Goal: Information Seeking & Learning: Learn about a topic

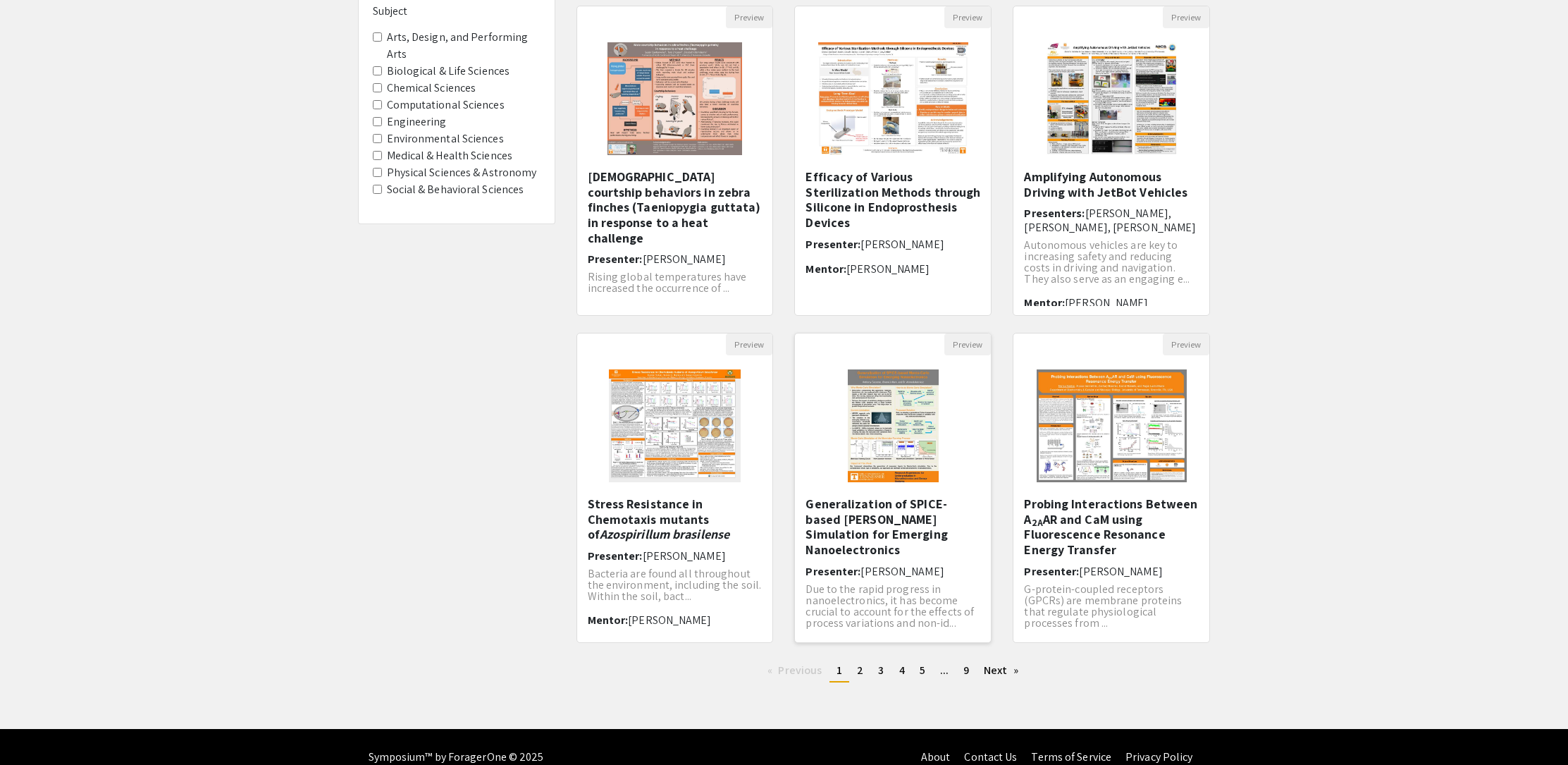
scroll to position [170, 0]
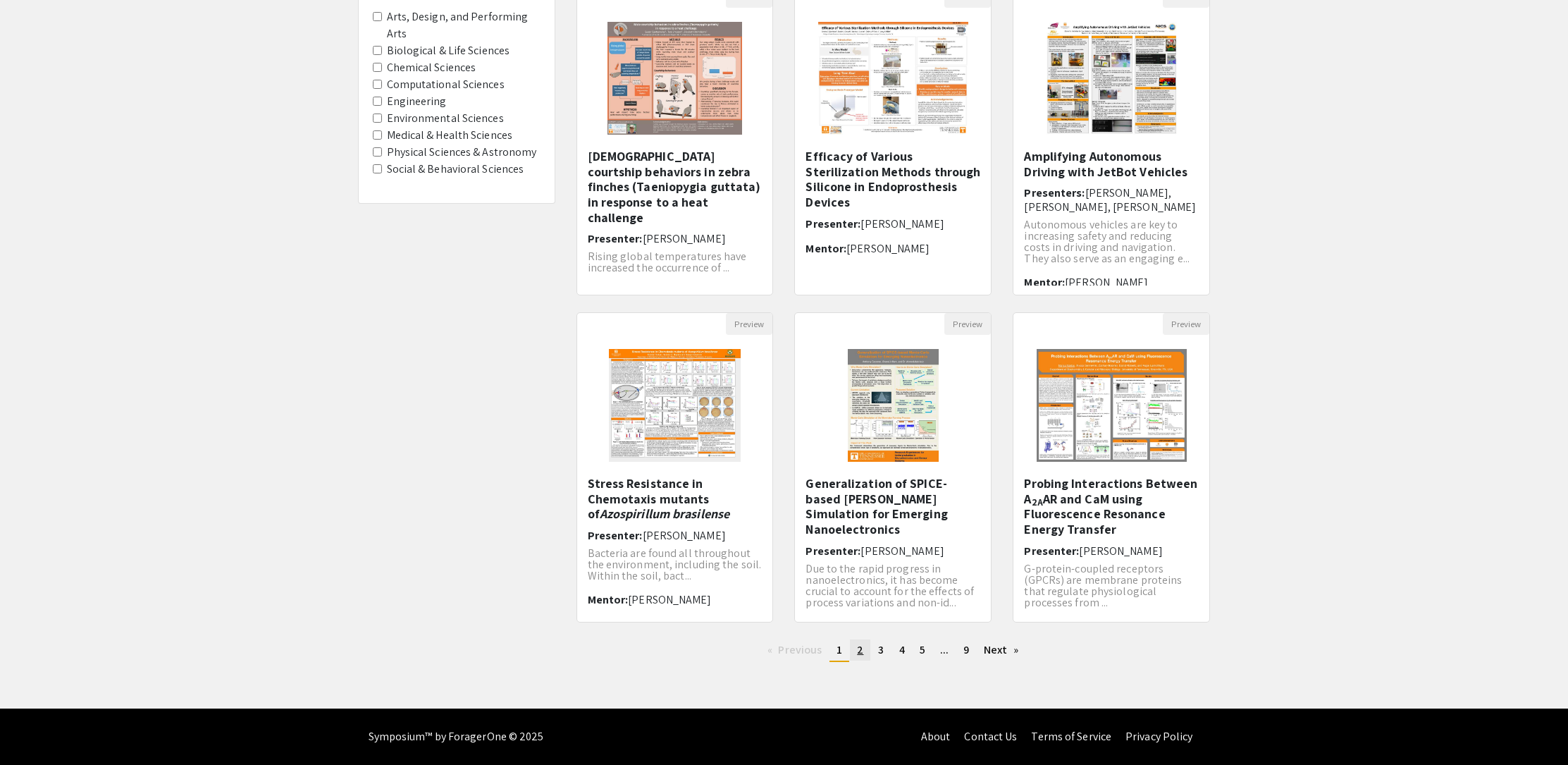
click at [860, 645] on span "2" at bounding box center [859, 649] width 6 height 15
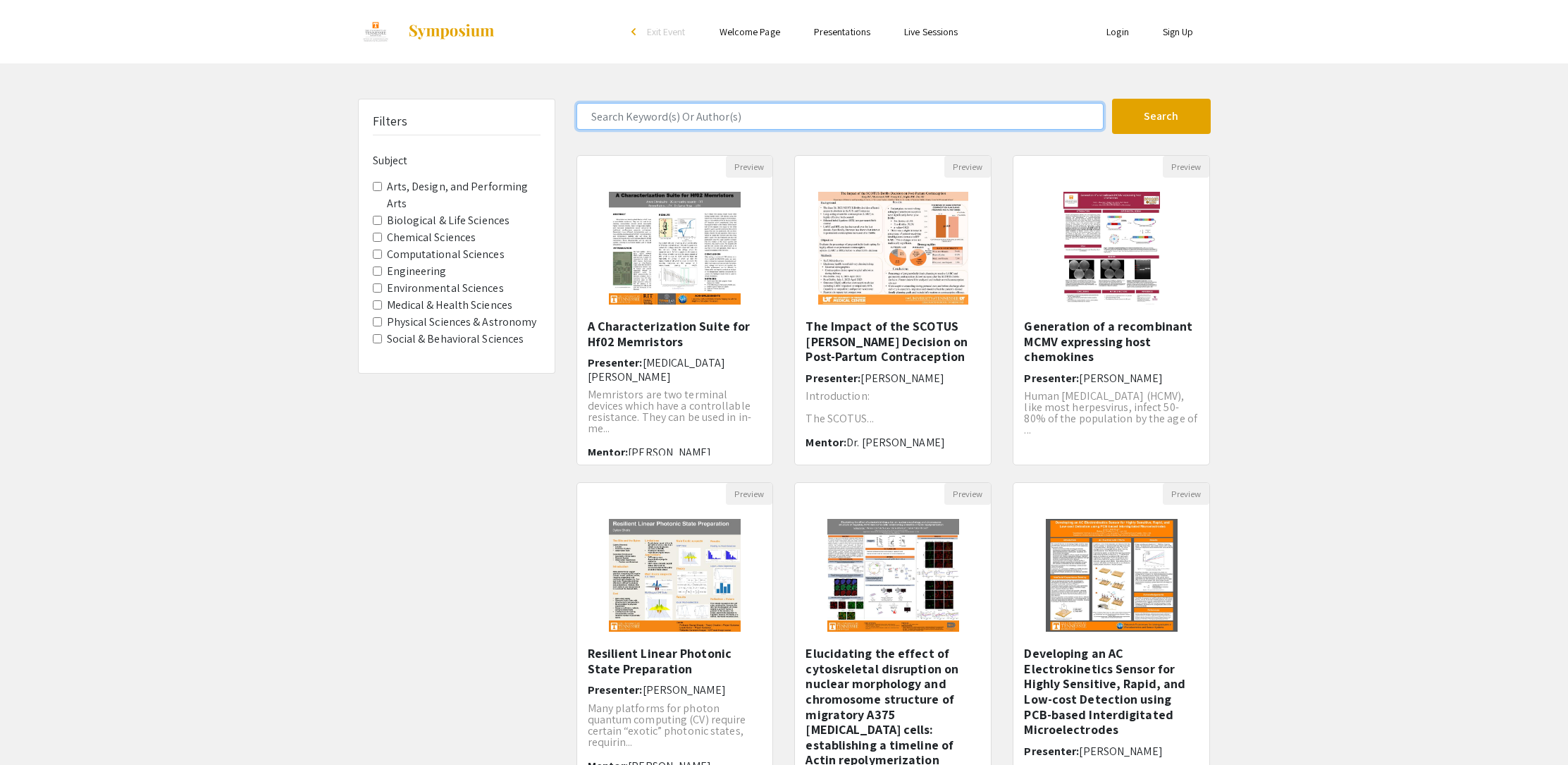
click at [777, 110] on input "Search Keyword(s) Or Author(s)" at bounding box center [840, 116] width 527 height 27
type input "[PERSON_NAME]"
click at [1112, 99] on button "Search" at bounding box center [1161, 117] width 99 height 35
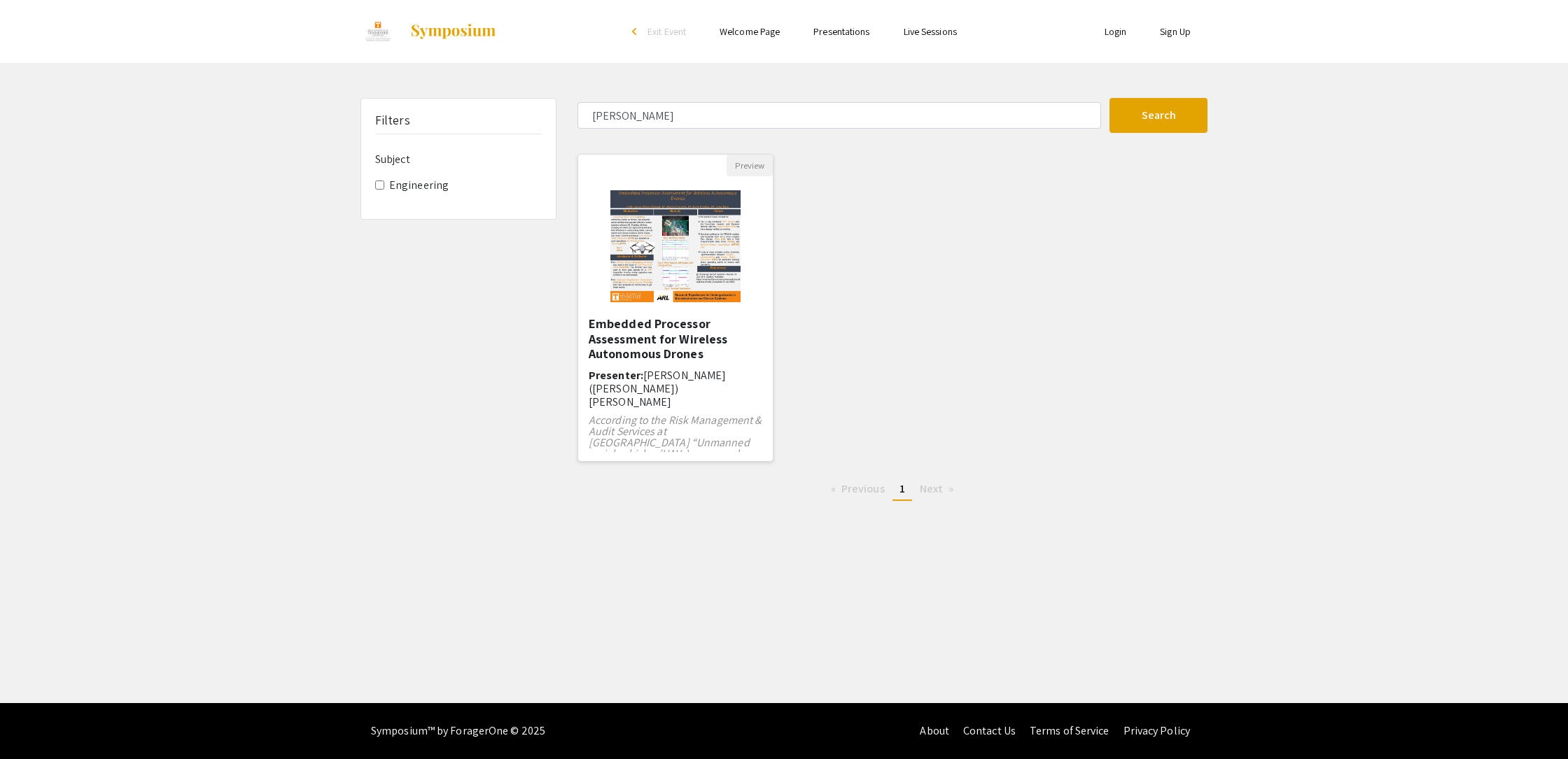
click at [668, 252] on img "Open Presentation <p>Embedded Processor Assessment for Wireless Autonomous Dron…" at bounding box center [675, 246] width 159 height 140
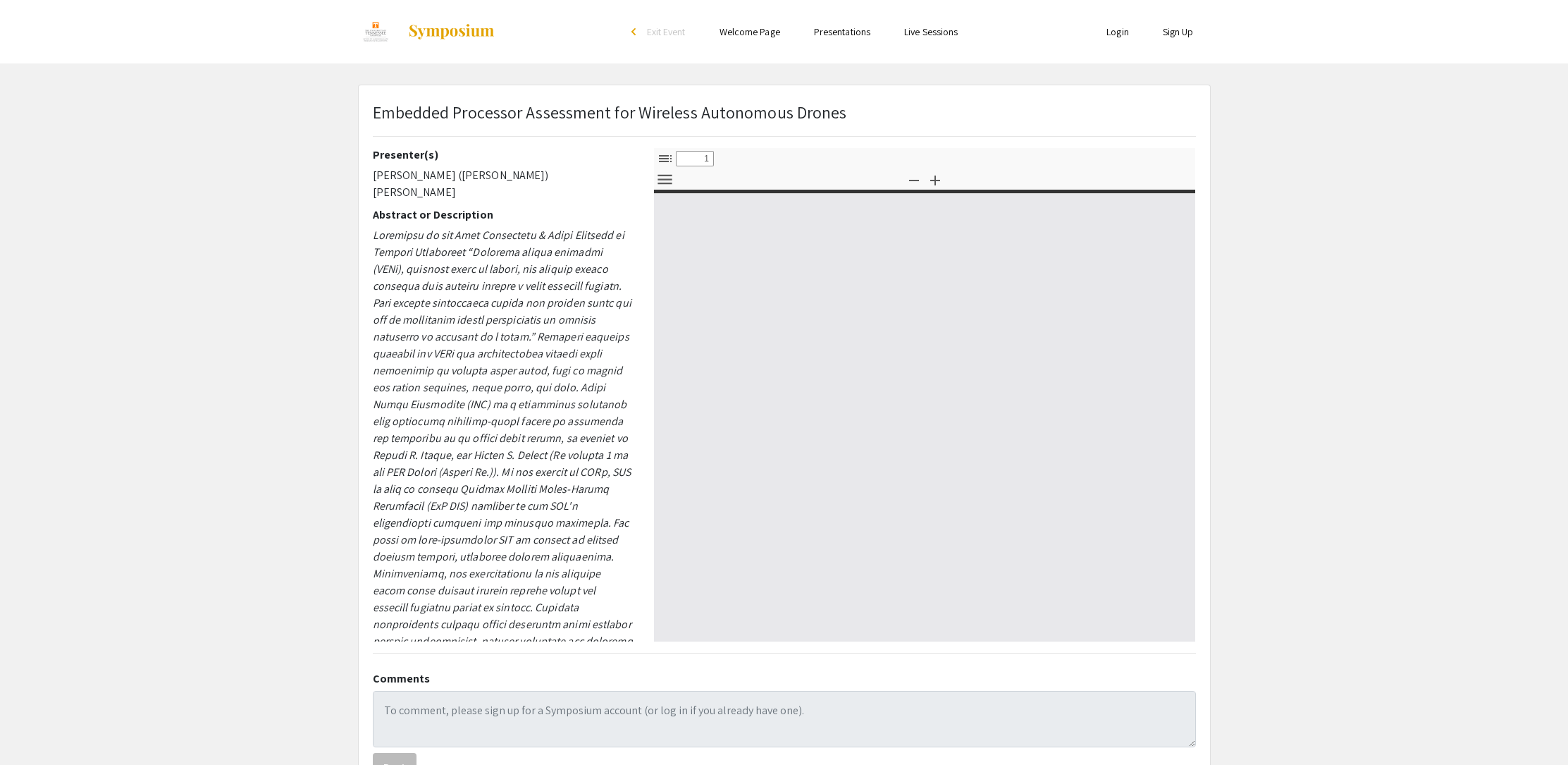
select select "custom"
type input "0"
select select "custom"
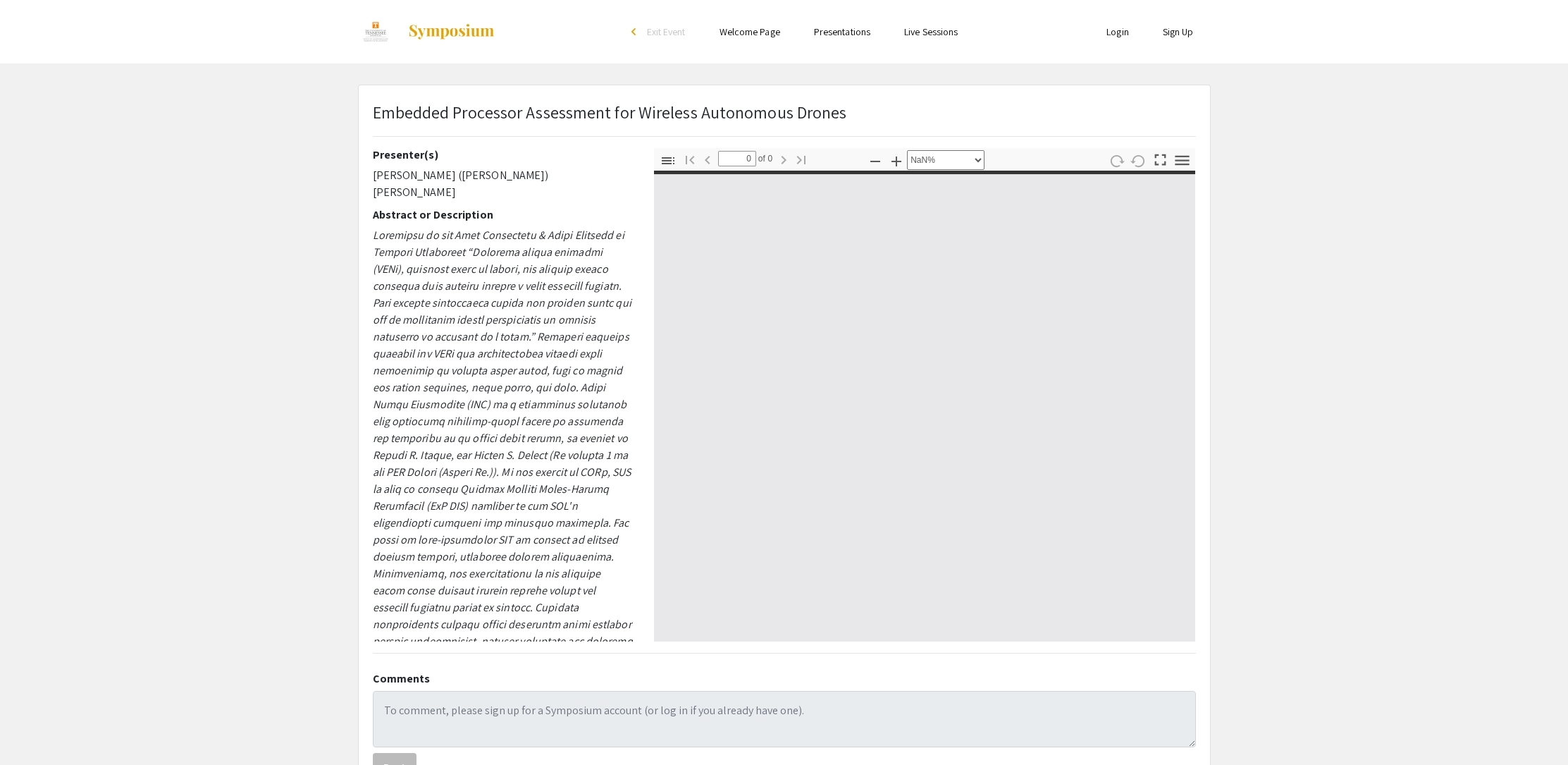
type input "1"
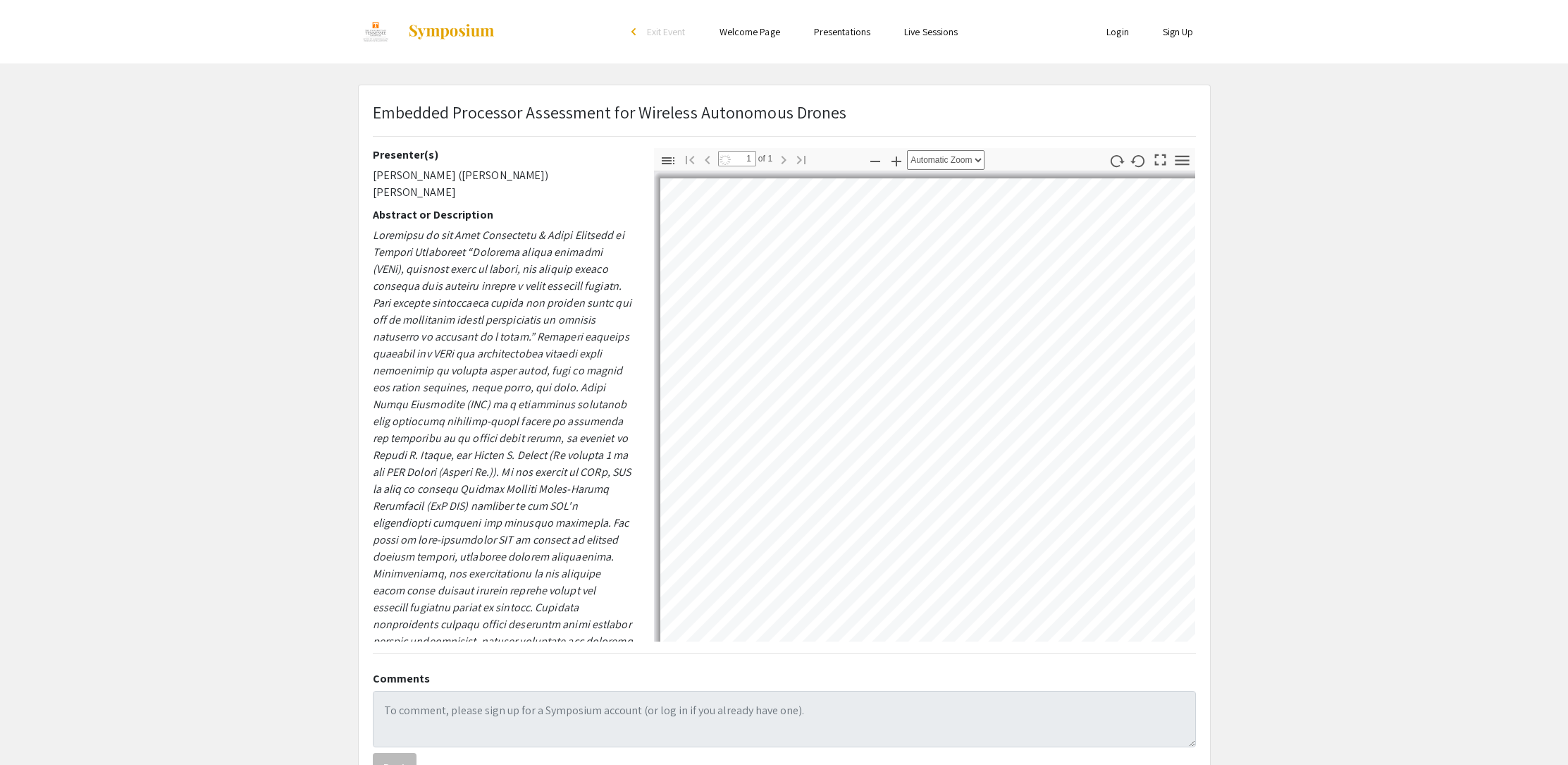
scroll to position [148, 0]
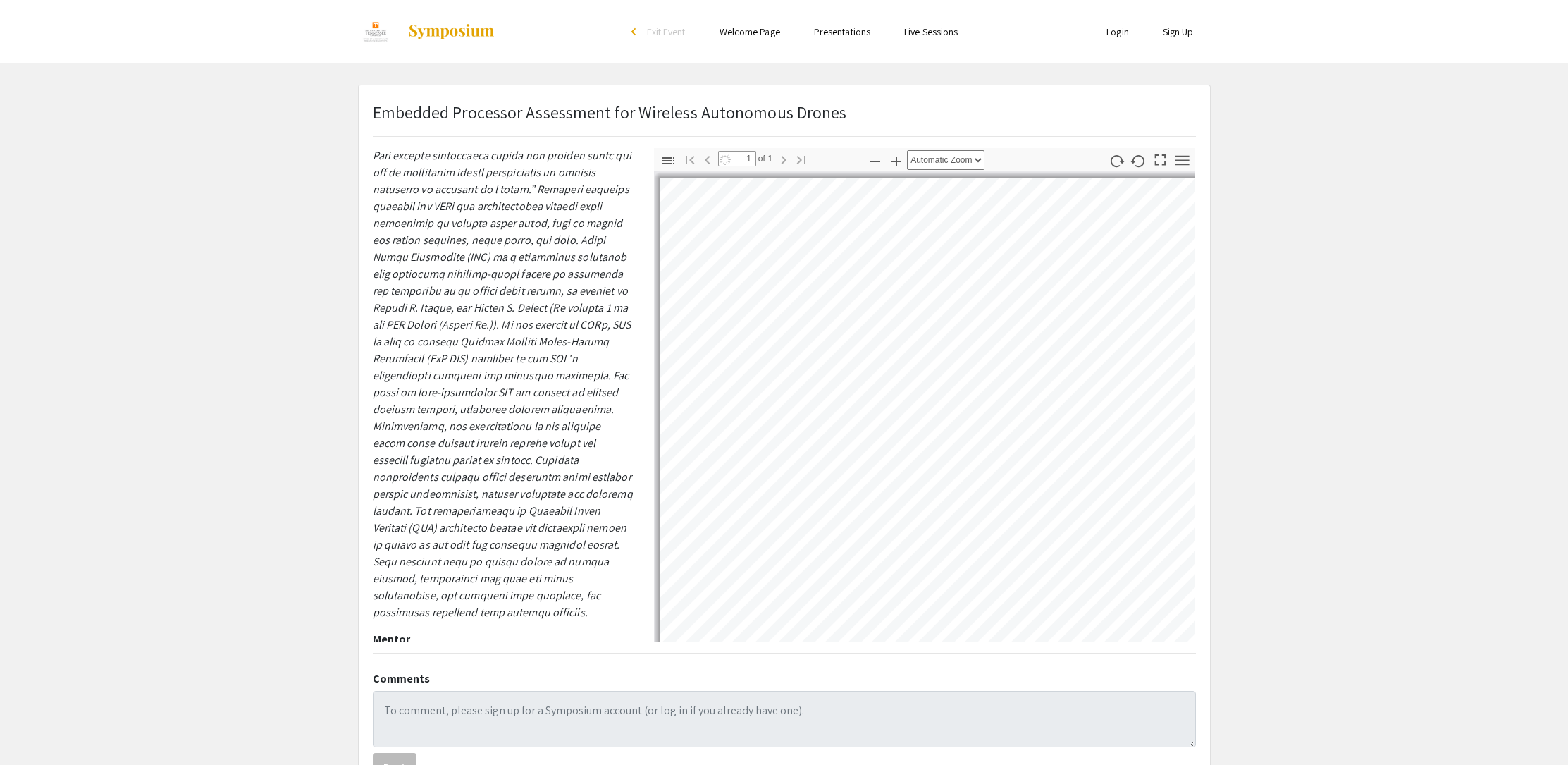
select select "auto"
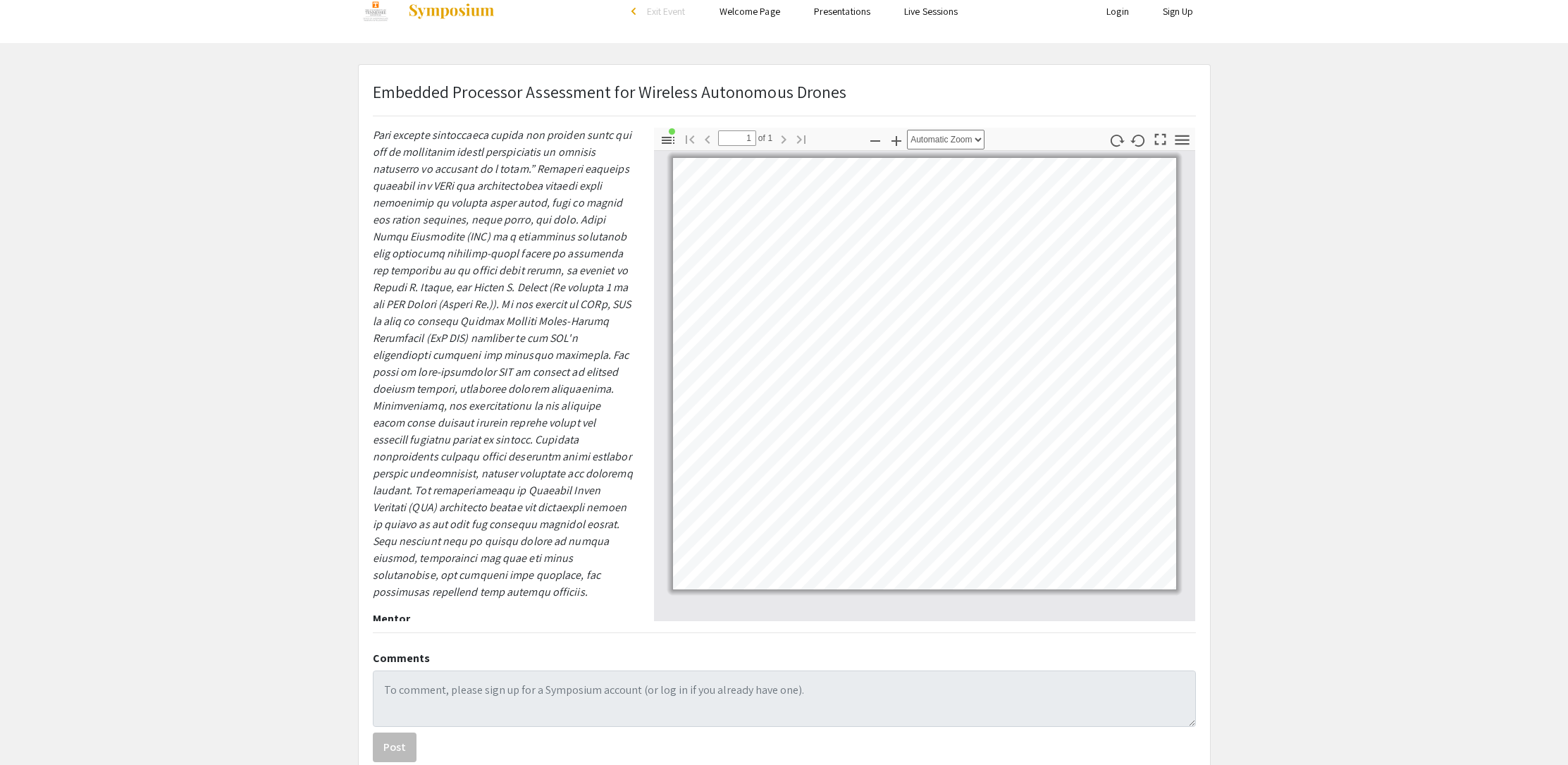
scroll to position [0, 0]
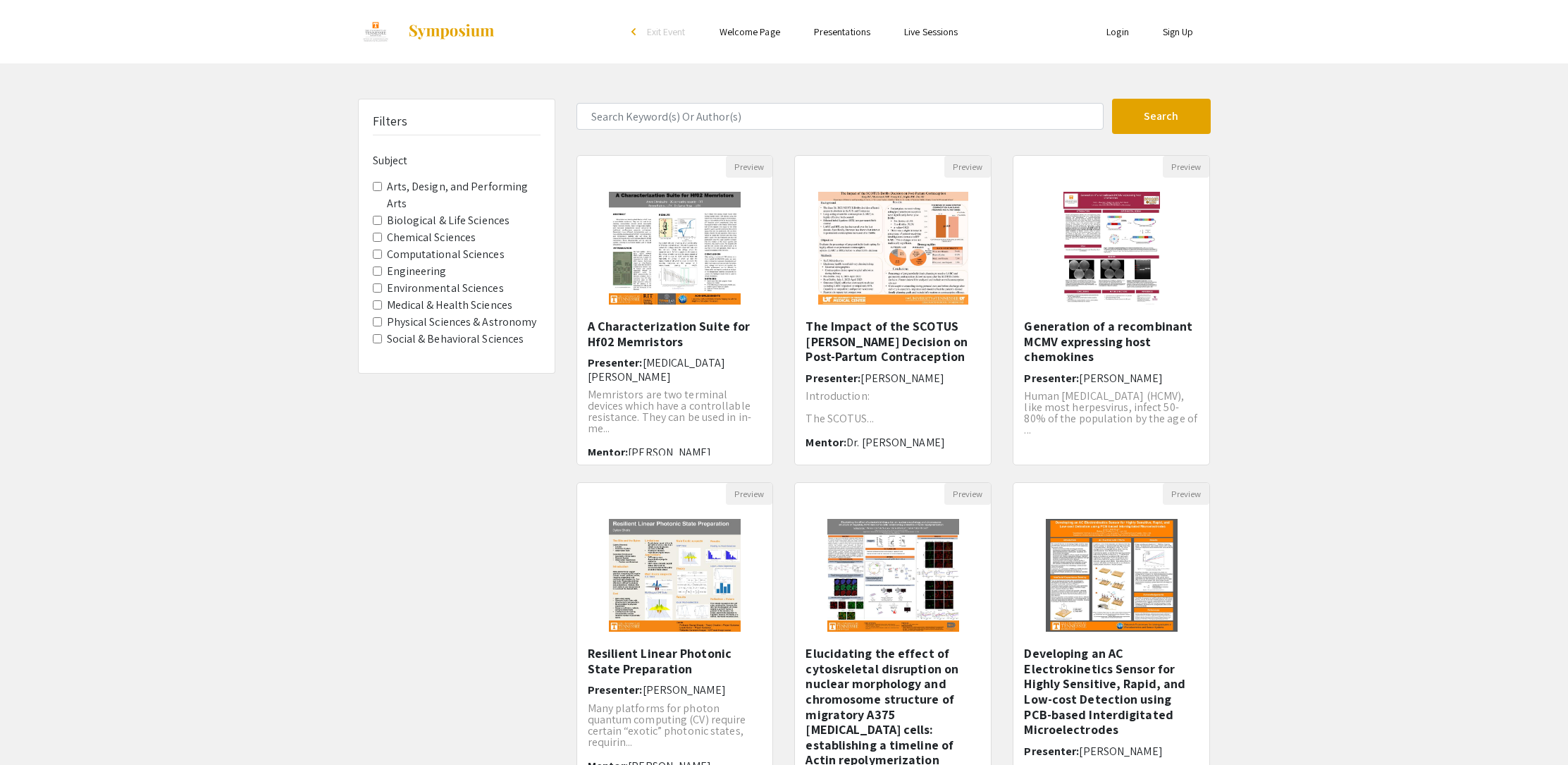
scroll to position [170, 0]
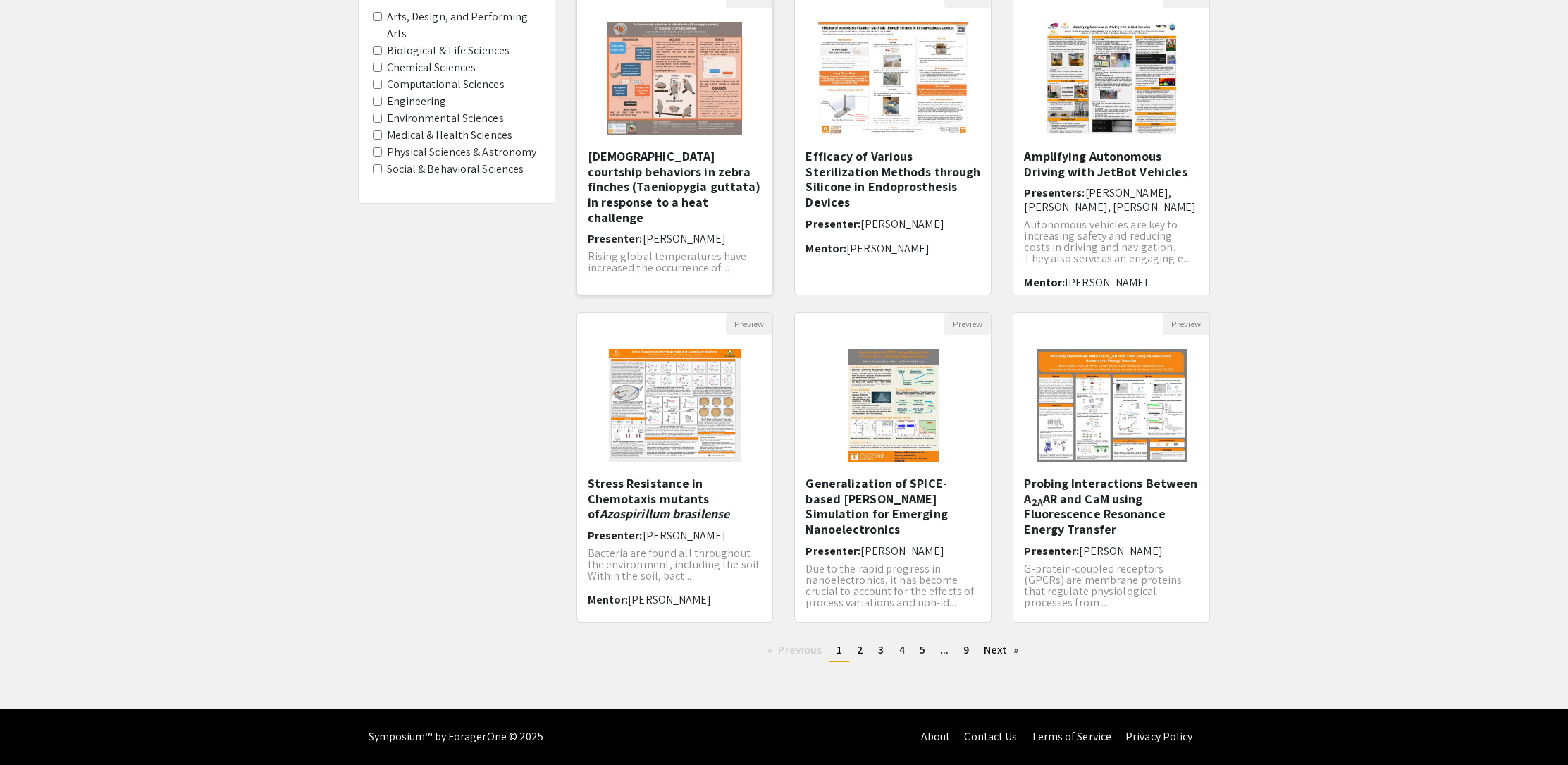
click at [675, 50] on img "Open Presentation <p>Male courtship behaviors in zebra finches (Taeniopygia gut…" at bounding box center [674, 78] width 164 height 141
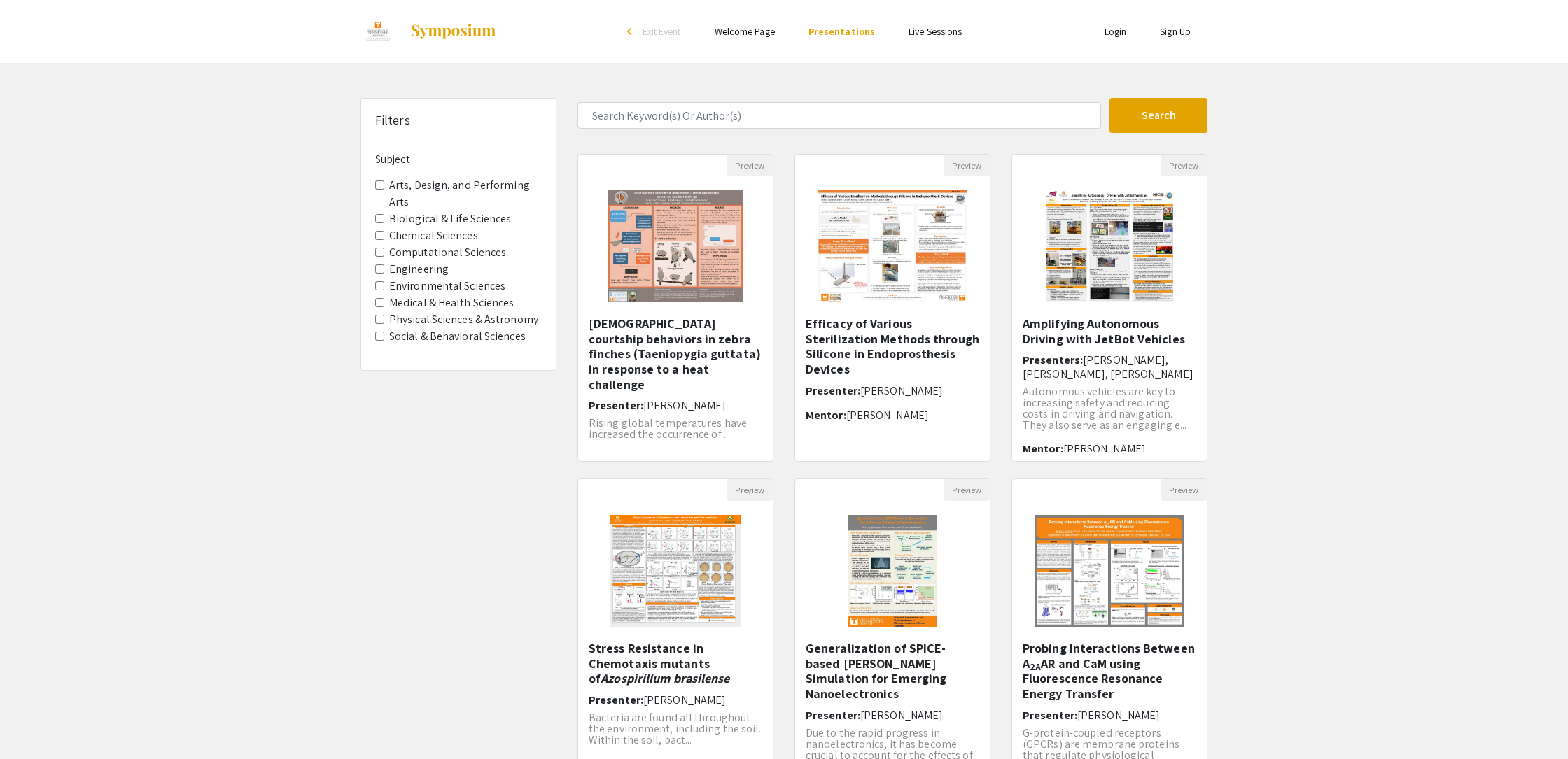
select select "custom"
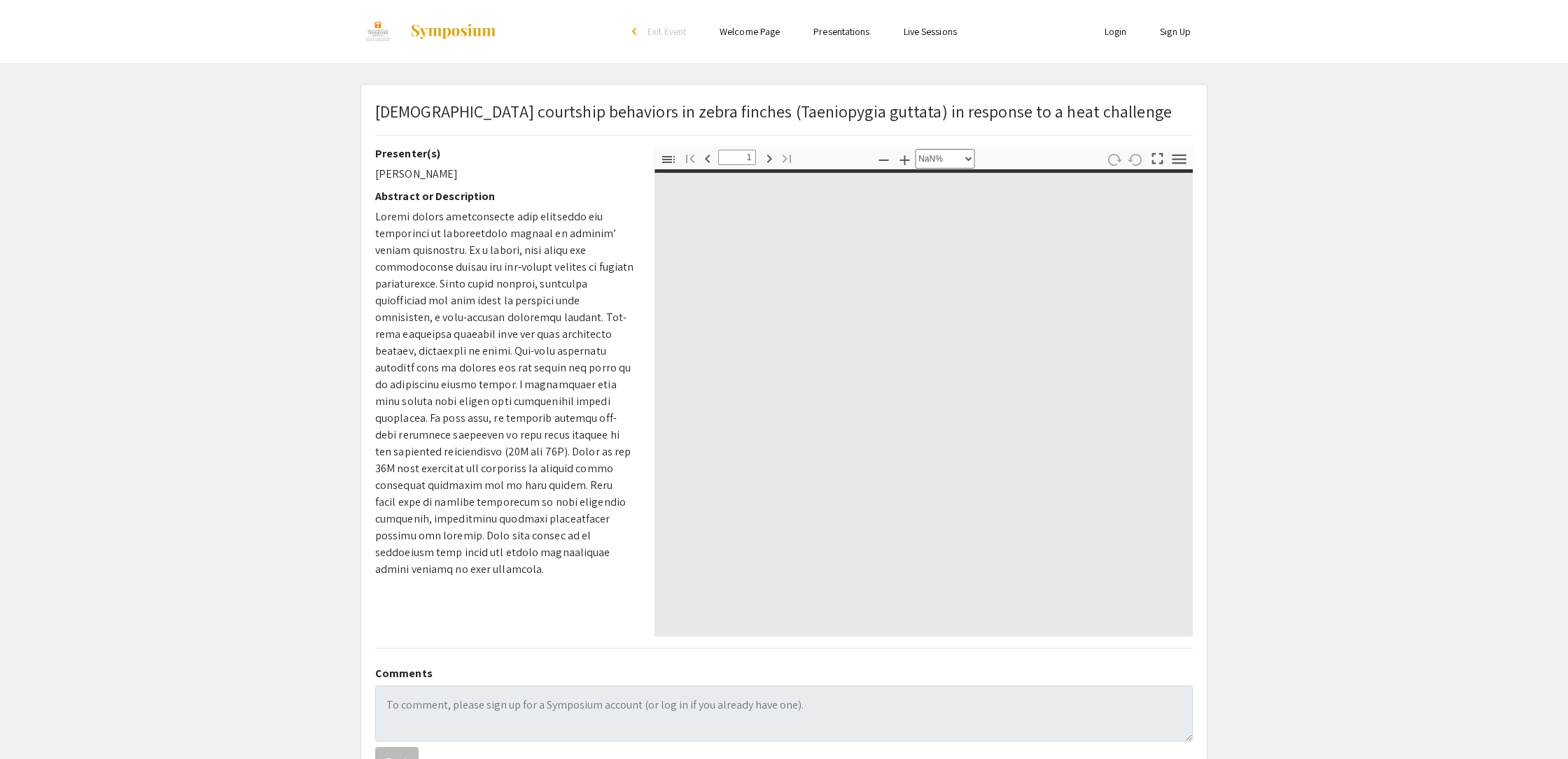
type input "0"
select select "custom"
type input "1"
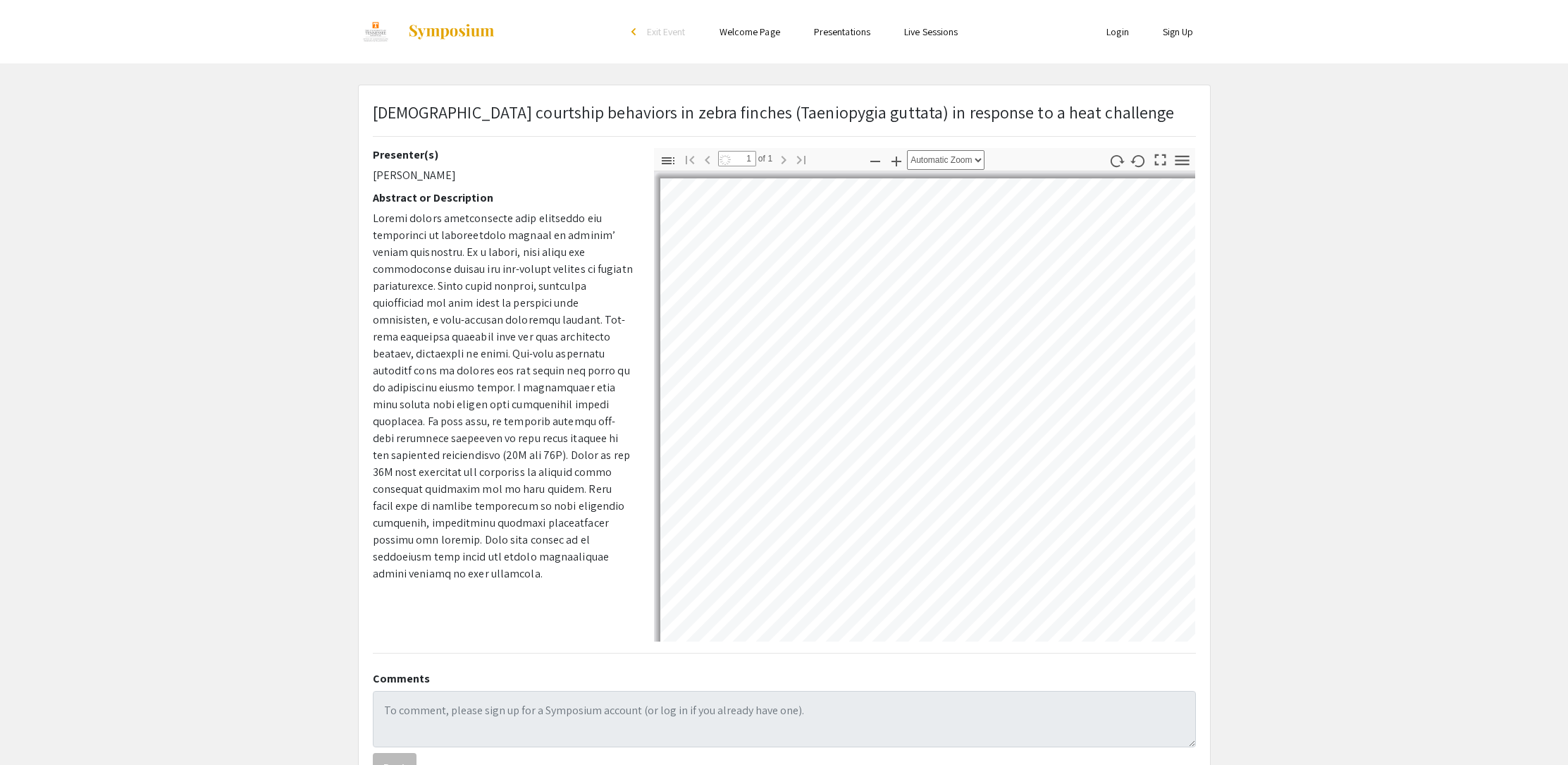
select select "auto"
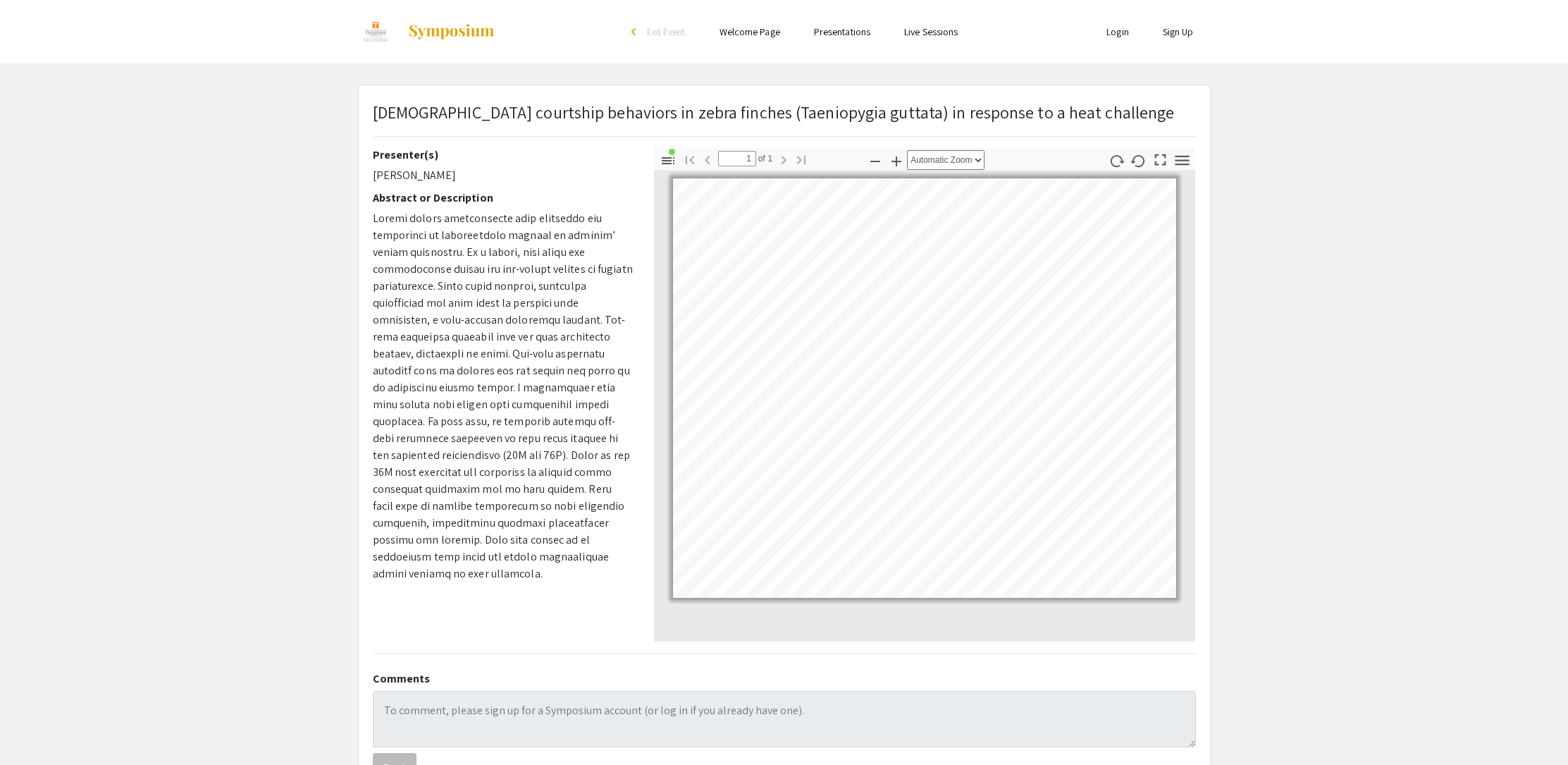
click at [97, 0] on div "Skip navigation arrow_back_ios Exit Event Welcome Page Presentations Live Sessi…" at bounding box center [784, 32] width 1568 height 64
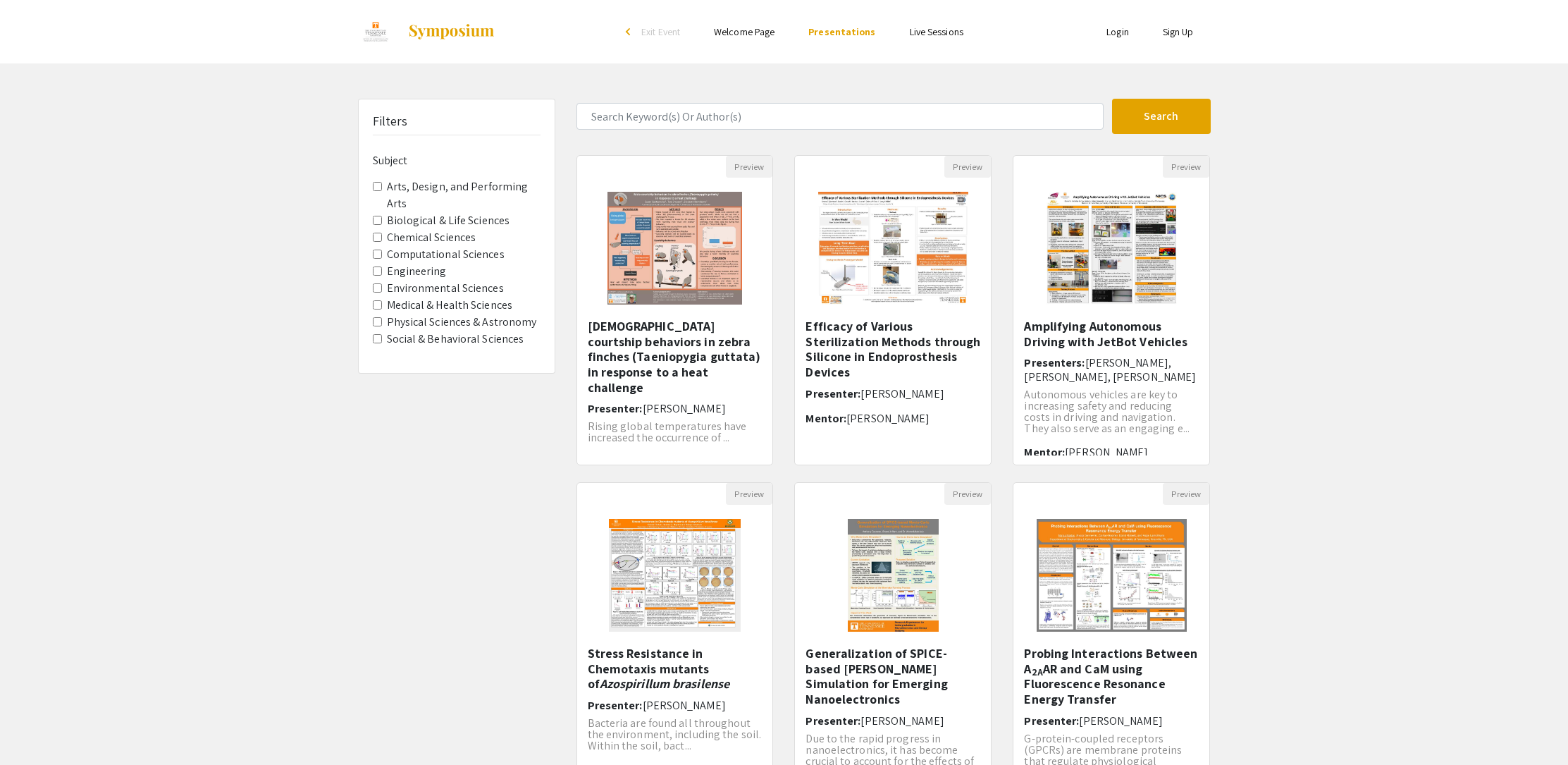
drag, startPoint x: 1382, startPoint y: 241, endPoint x: 1366, endPoint y: 188, distance: 55.4
click at [1381, 241] on div "Filters Subject Arts, Design, and Performing Arts Biological & Life Sciences Ch…" at bounding box center [784, 471] width 1568 height 745
drag, startPoint x: 1362, startPoint y: 19, endPoint x: 1371, endPoint y: 11, distance: 12.0
click at [1363, 18] on div "Skip navigation arrow_back_ios Exit Event Welcome Page Presentations Live Sessi…" at bounding box center [784, 32] width 1568 height 64
